Goal: Find specific page/section: Find specific page/section

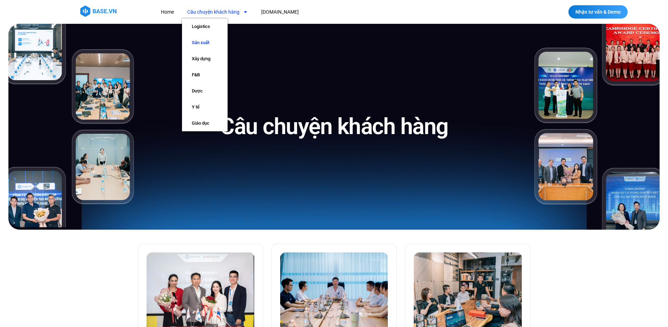
click at [212, 45] on link "Sản xuất" at bounding box center [205, 43] width 46 height 16
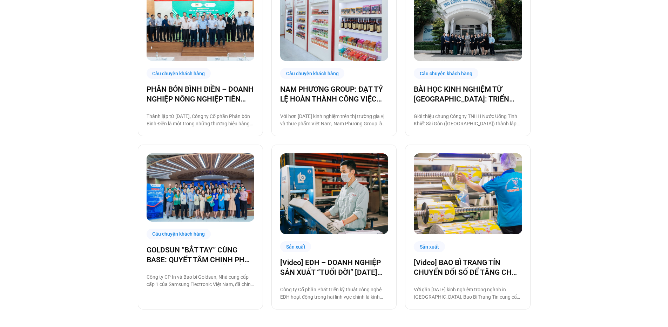
scroll to position [737, 0]
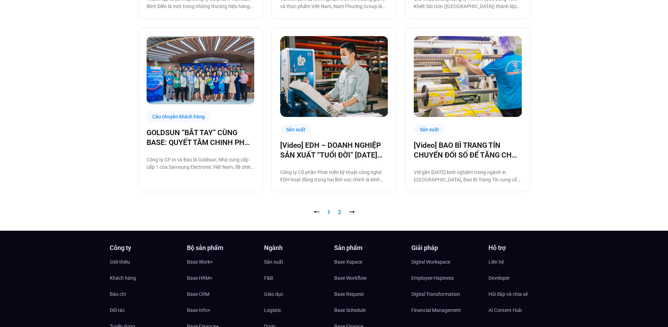
click at [341, 212] on link "Trang 2" at bounding box center [339, 212] width 3 height 7
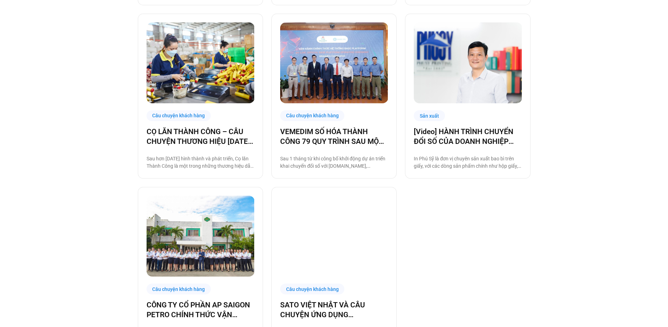
scroll to position [440, 0]
